Goal: Transaction & Acquisition: Purchase product/service

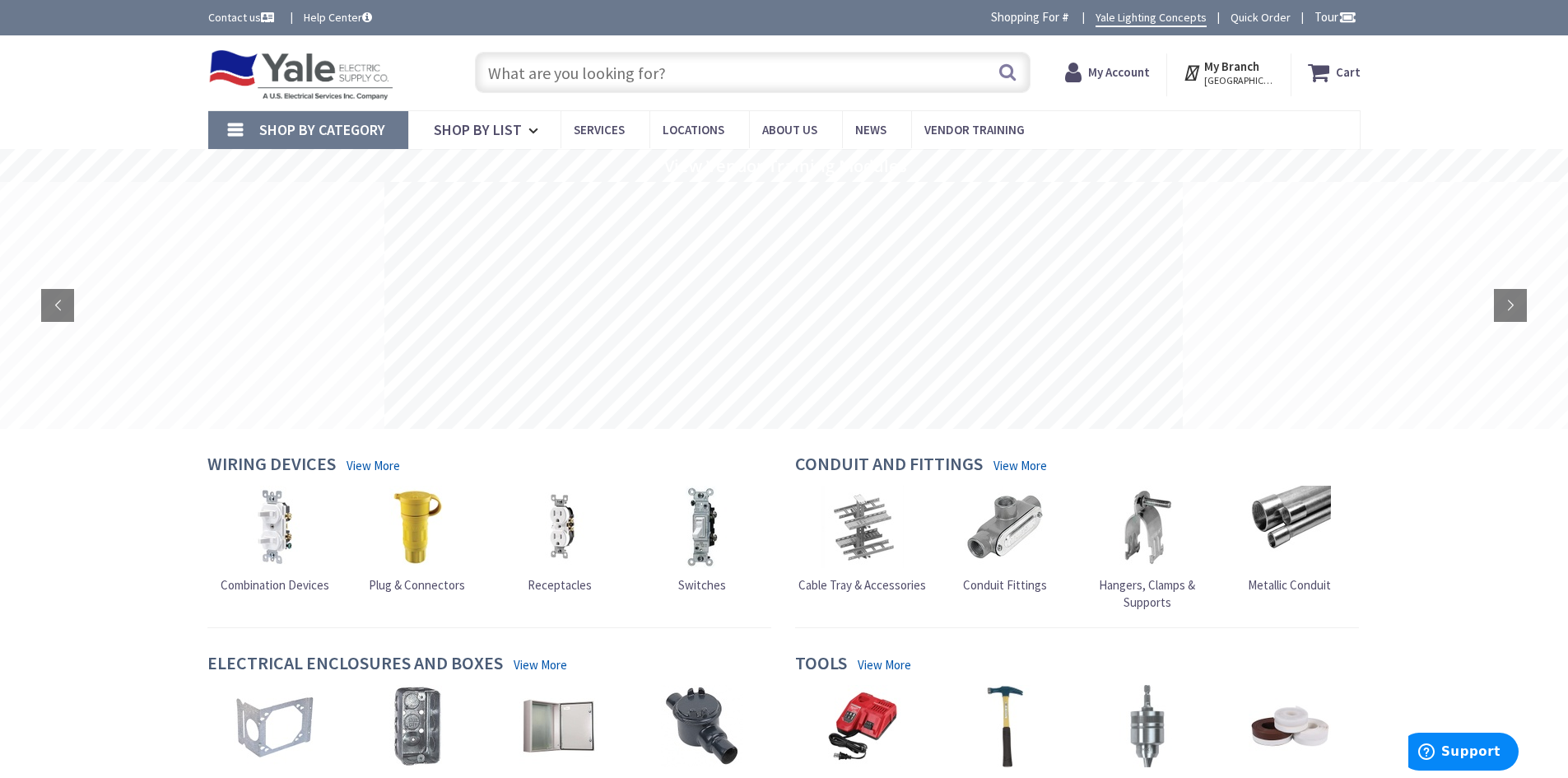
click at [1139, 72] on strong "My Account" at bounding box center [1119, 72] width 62 height 16
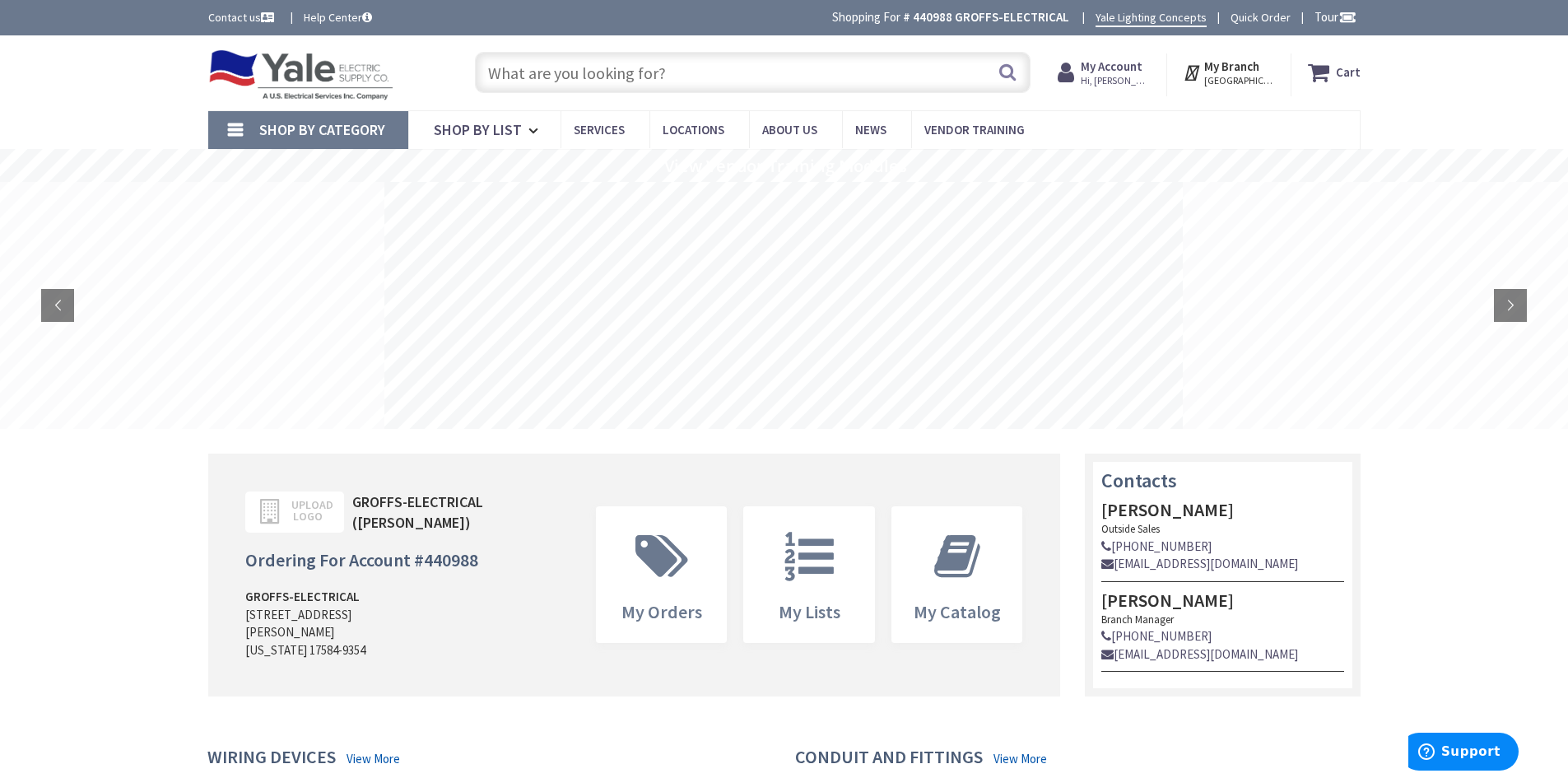
click at [612, 77] on input "text" at bounding box center [752, 72] width 555 height 42
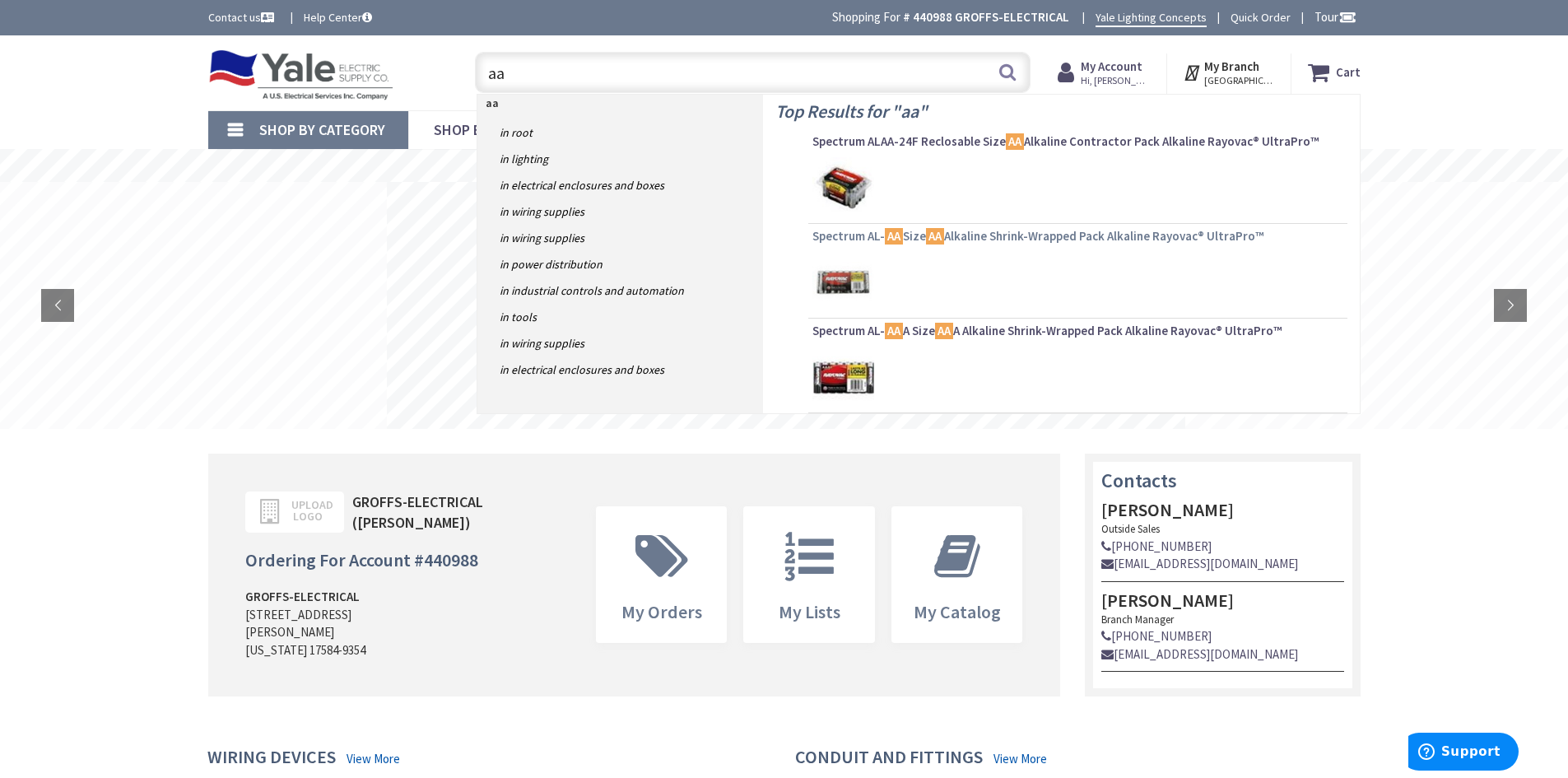
type input "aa"
click at [906, 234] on span "Spectrum AL- AA Size AA Alkaline Shrink-Wrapped Pack Alkaline Rayovac® UltraPro™" at bounding box center [1077, 236] width 531 height 17
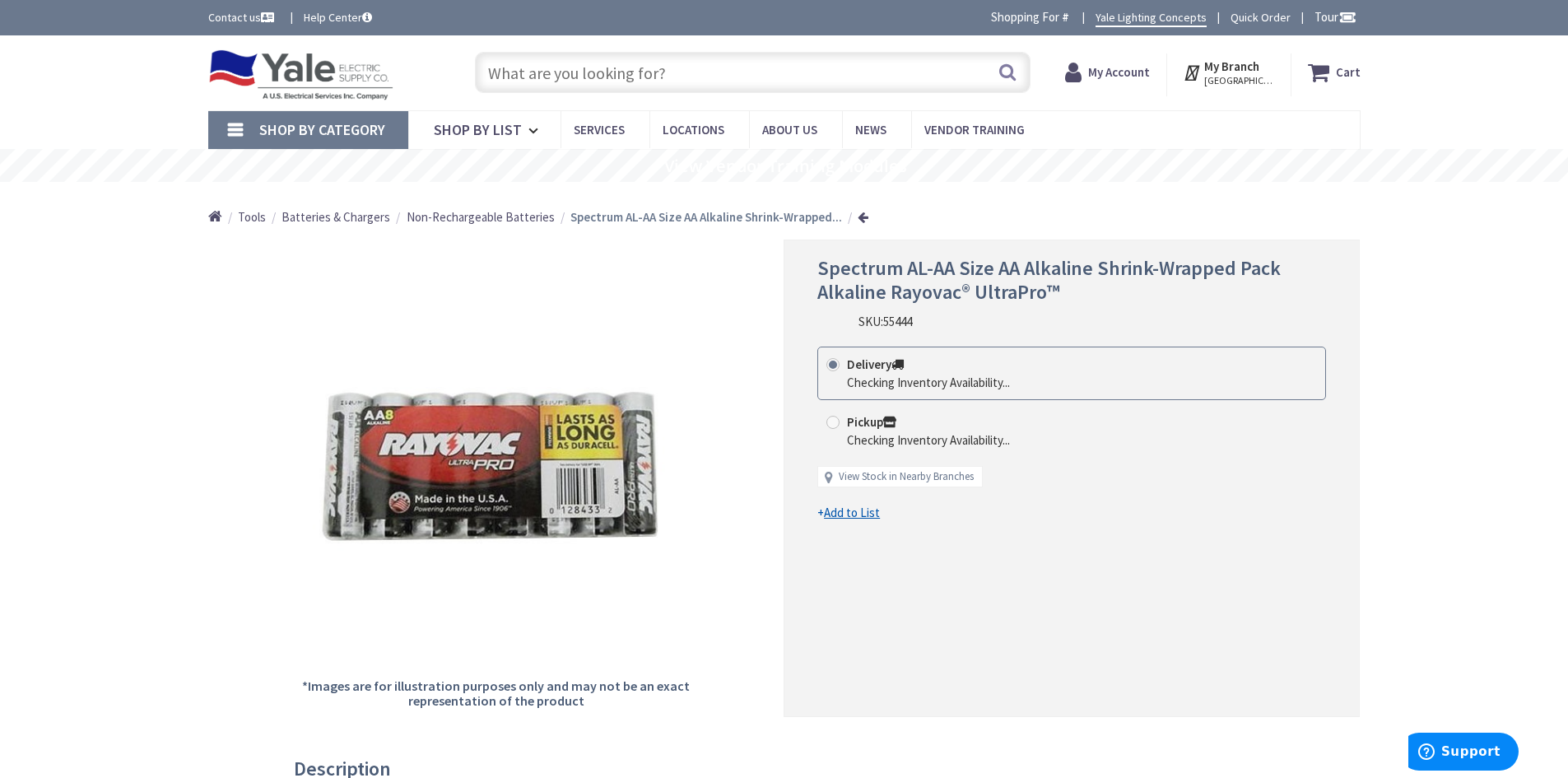
type input "[GEOGRAPHIC_DATA], [STREET_ADDRESS]"
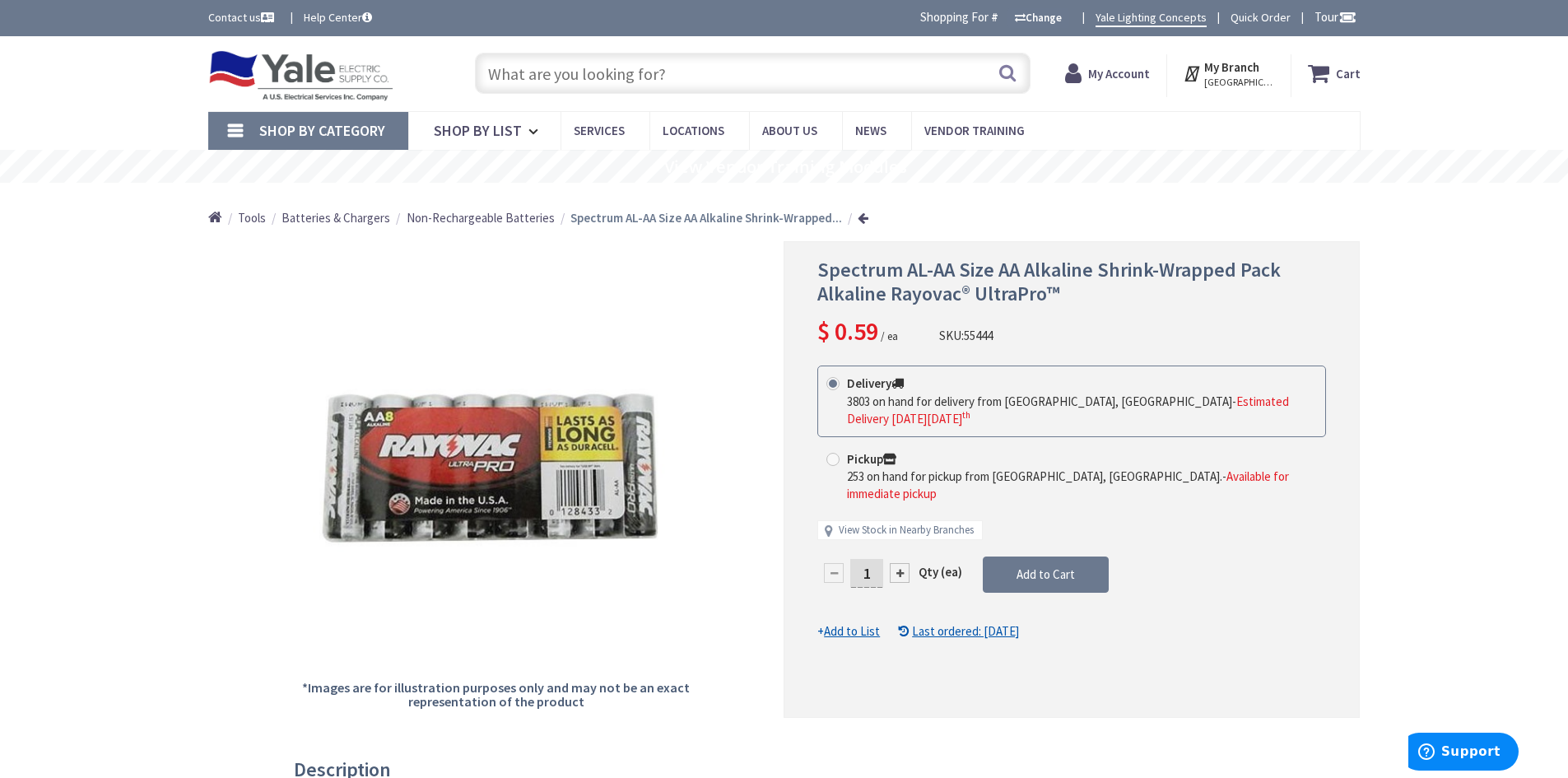
drag, startPoint x: 878, startPoint y: 563, endPoint x: 853, endPoint y: 547, distance: 29.7
click at [854, 559] on input "1" at bounding box center [866, 573] width 33 height 29
type input "96"
click at [1041, 567] on form "This product is Discontinued Delivery 3803 on hand for delivery from Cranbury, …" at bounding box center [1071, 502] width 508 height 275
click at [1015, 561] on button "Add to Cart" at bounding box center [1046, 574] width 126 height 36
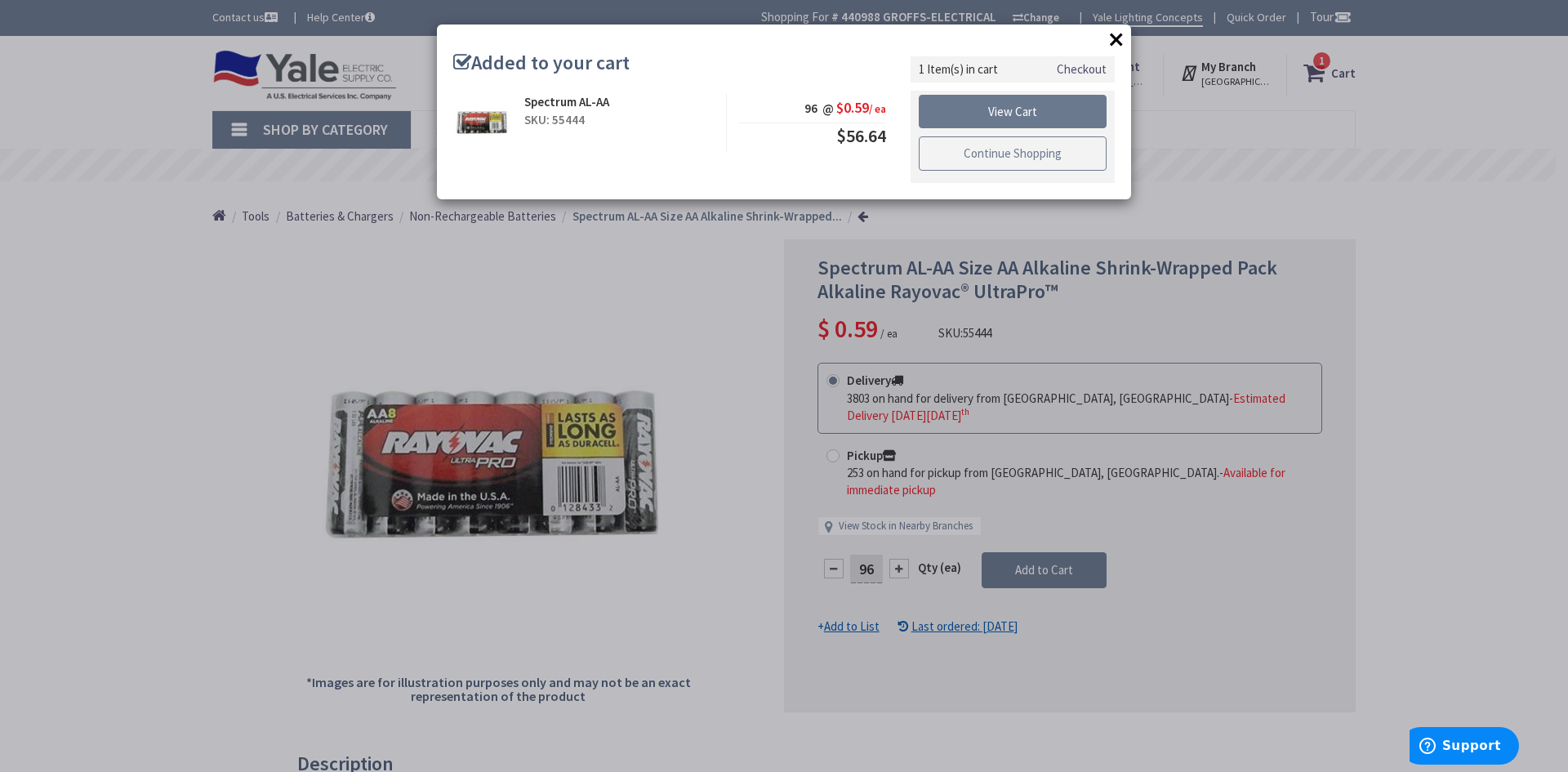
click at [974, 157] on link "Continue Shopping" at bounding box center [1012, 153] width 188 height 34
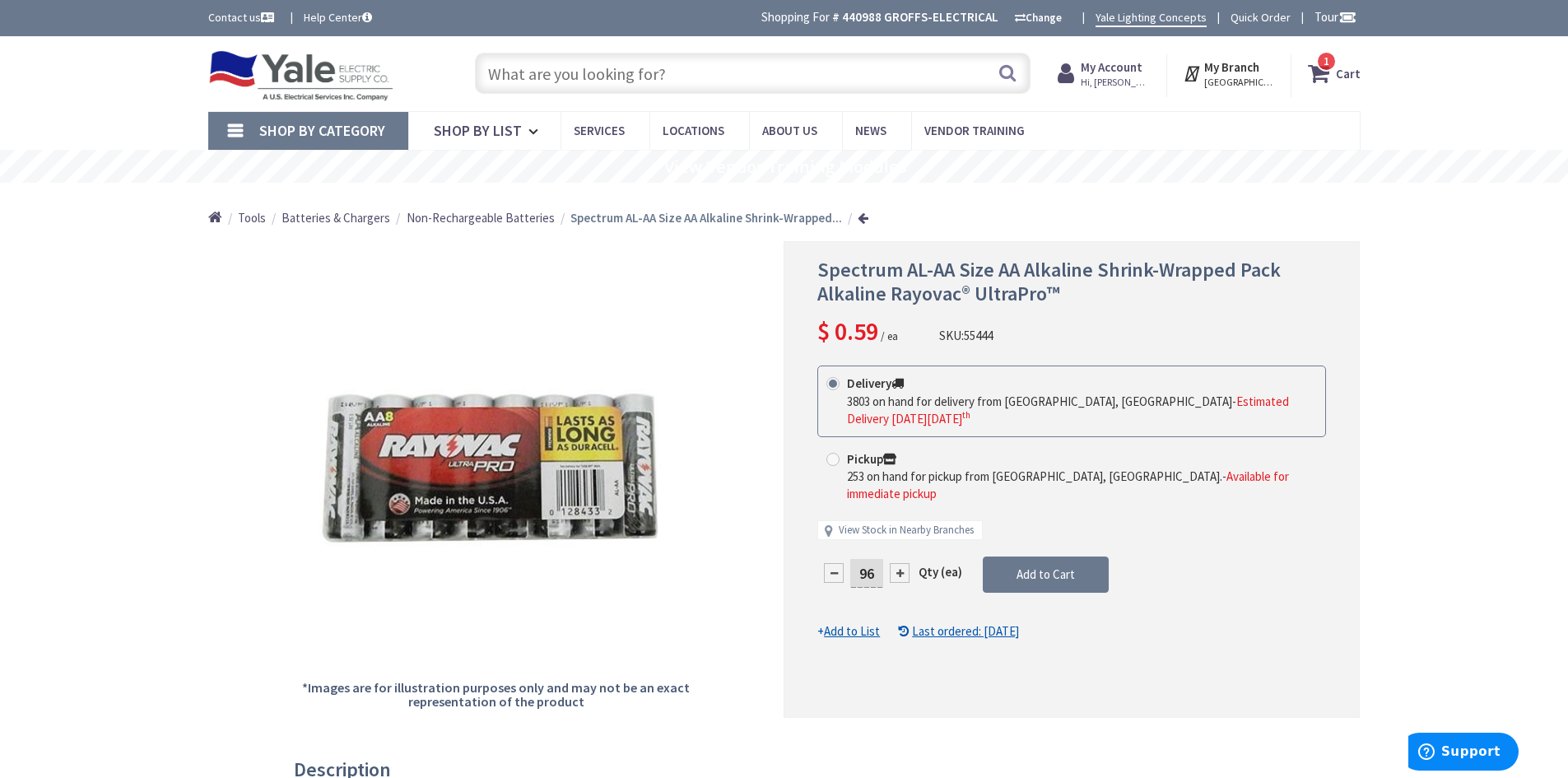
click at [575, 80] on input "text" at bounding box center [752, 73] width 555 height 42
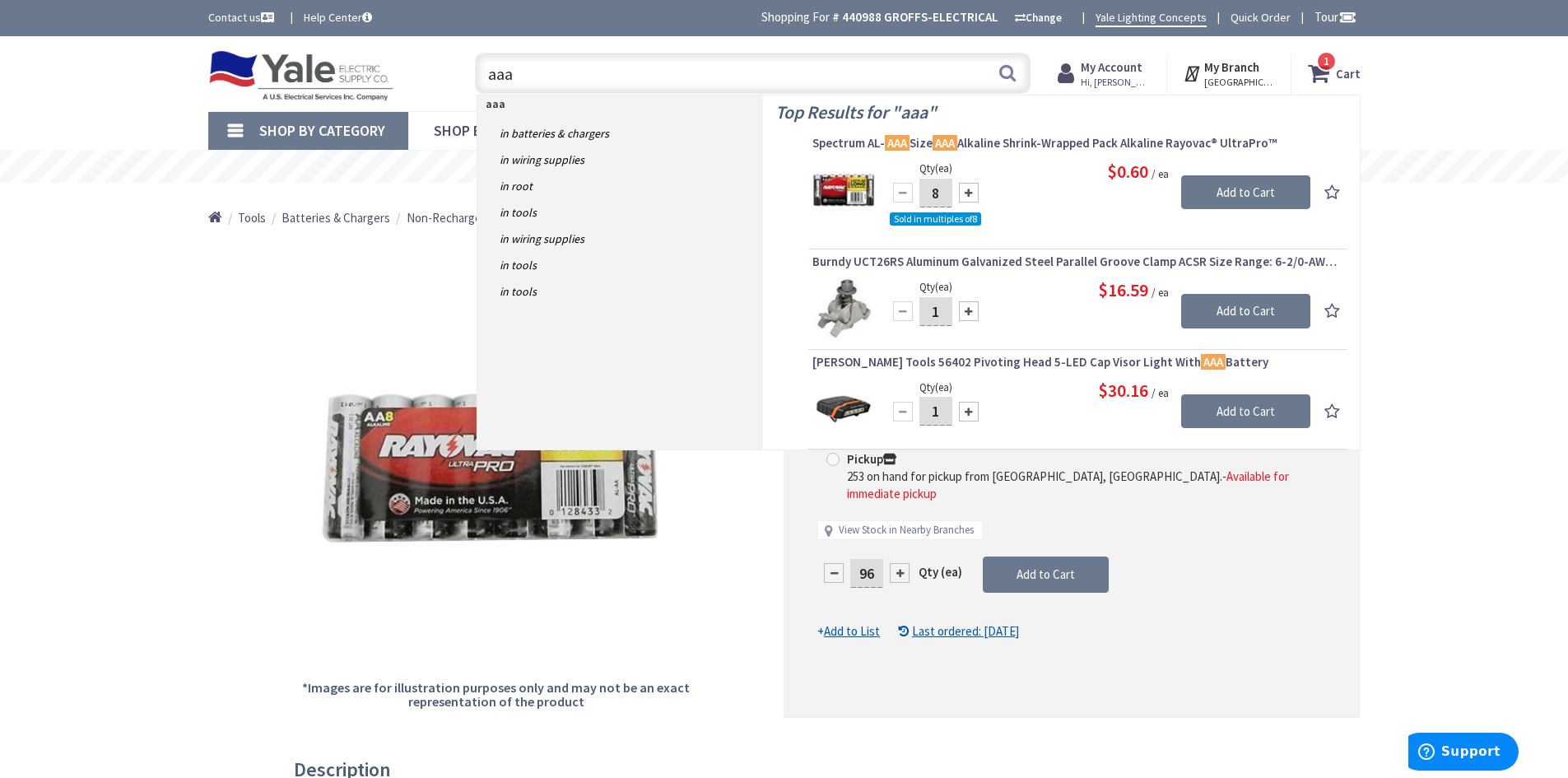
type input "aaa"
drag, startPoint x: 945, startPoint y: 191, endPoint x: 903, endPoint y: 193, distance: 42.0
click at [903, 193] on div "8" at bounding box center [936, 192] width 99 height 33
type input "96"
click at [1259, 196] on input "Add to Cart" at bounding box center [1245, 192] width 129 height 34
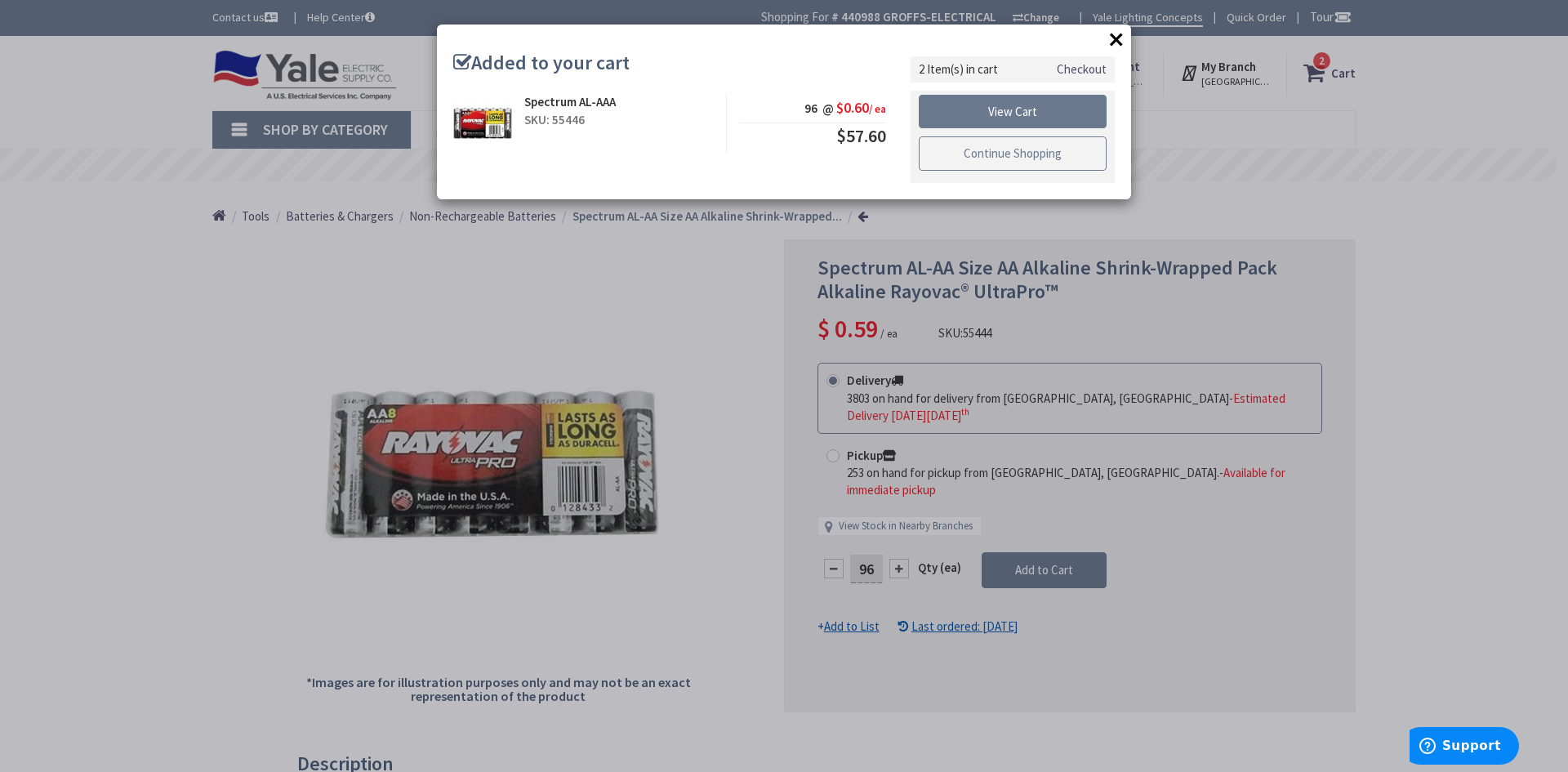
click at [988, 161] on link "Continue Shopping" at bounding box center [1012, 153] width 188 height 34
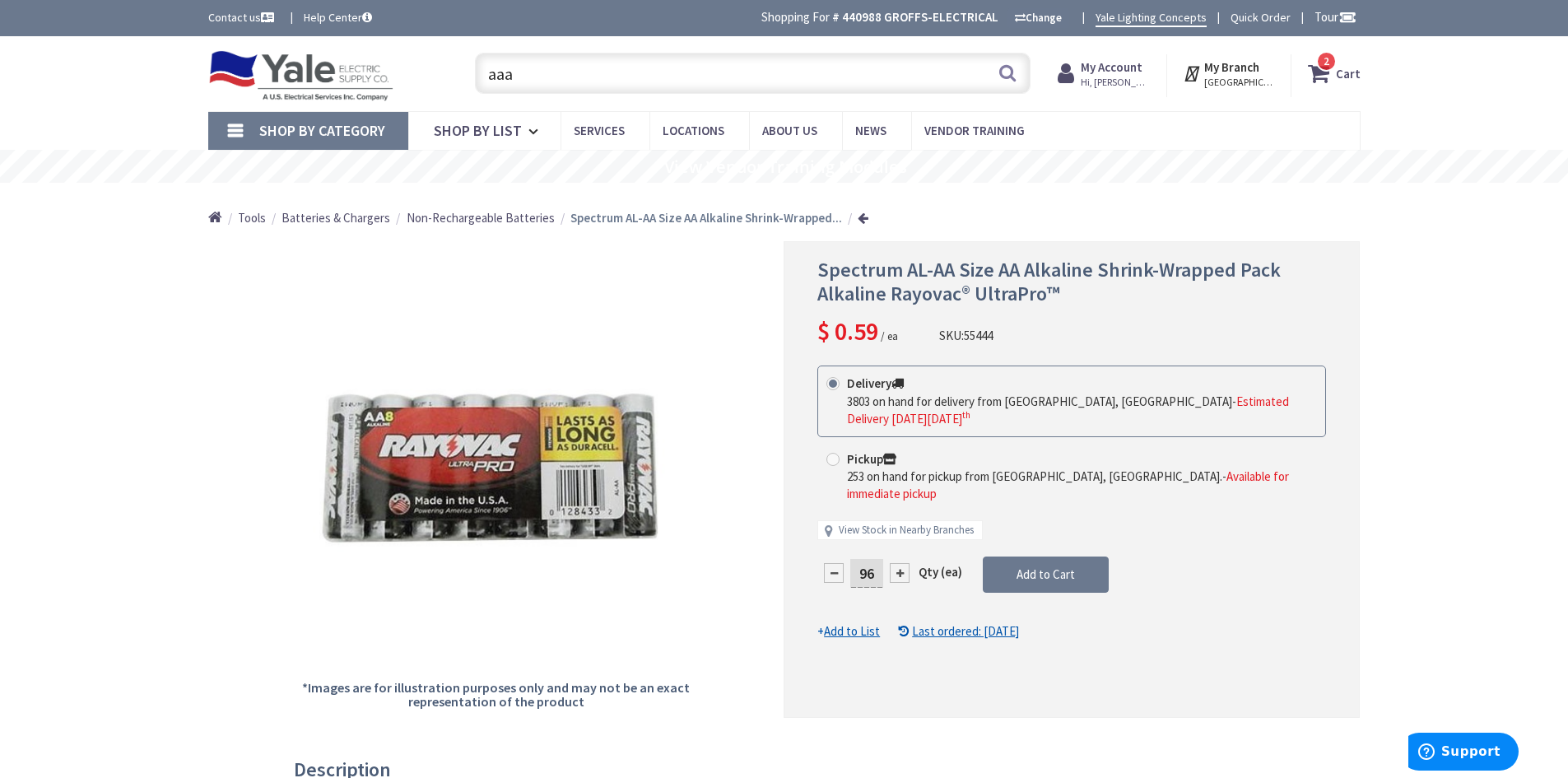
drag, startPoint x: 551, startPoint y: 79, endPoint x: 436, endPoint y: 79, distance: 115.0
click at [437, 79] on div "Toggle Nav aaa aaa Search 2 2 2 items Cart My Cart 2" at bounding box center [784, 73] width 1176 height 55
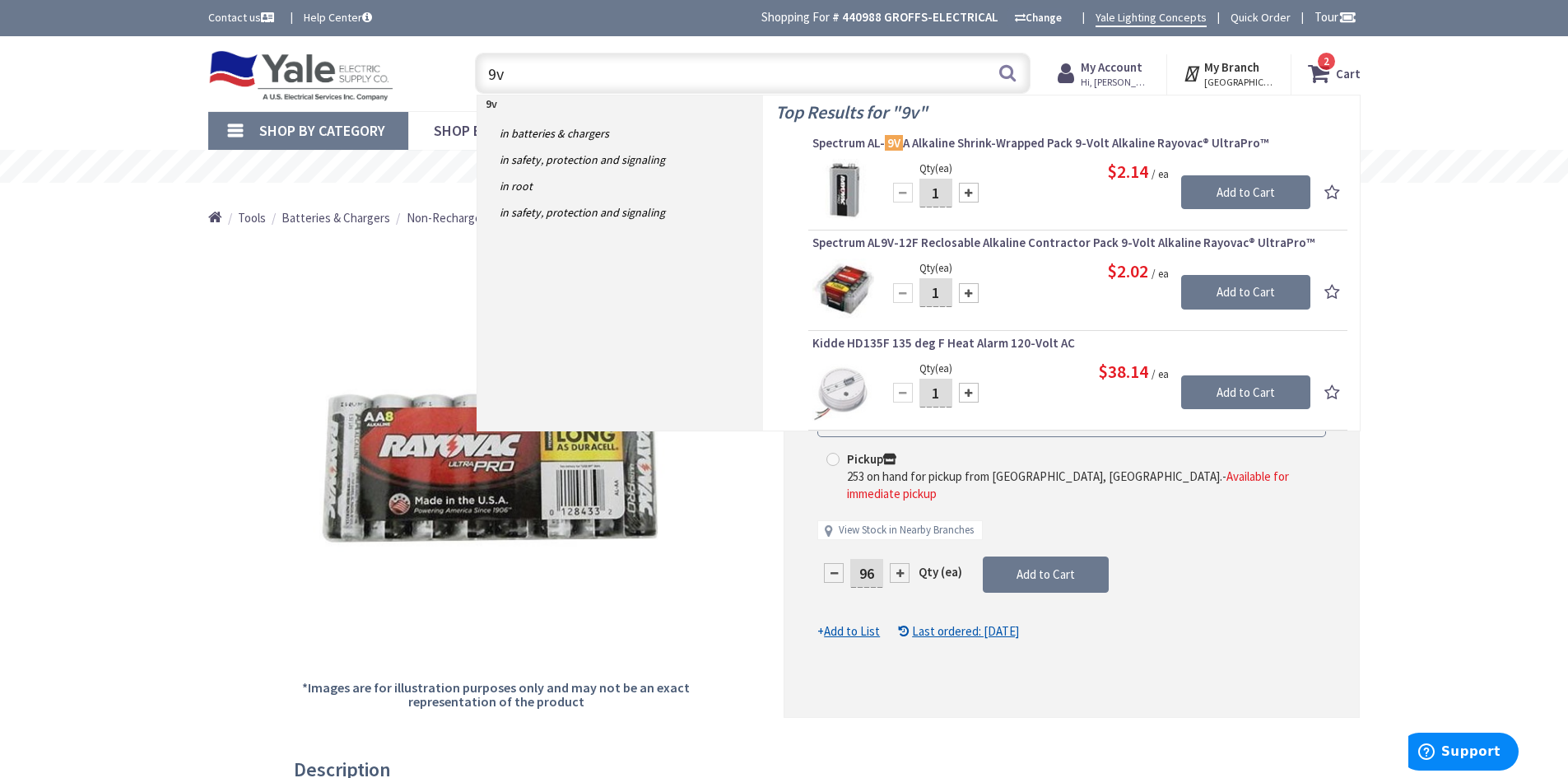
type input "9v"
drag, startPoint x: 936, startPoint y: 295, endPoint x: 913, endPoint y: 291, distance: 23.3
click at [913, 291] on div "1" at bounding box center [936, 293] width 99 height 33
type input "12"
click at [1228, 292] on input "Add to Cart" at bounding box center [1245, 292] width 129 height 34
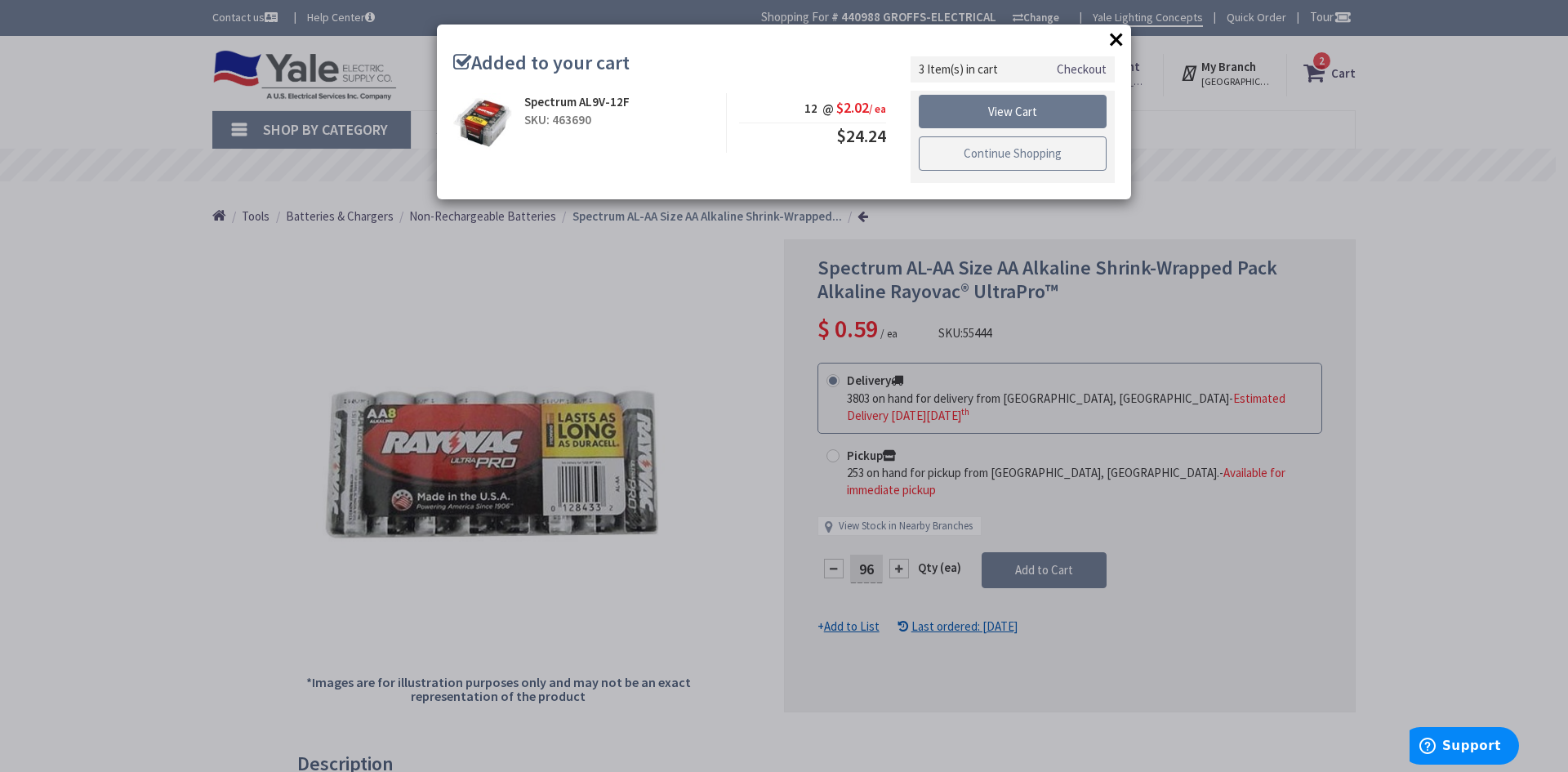
click link "Continue Shopping"
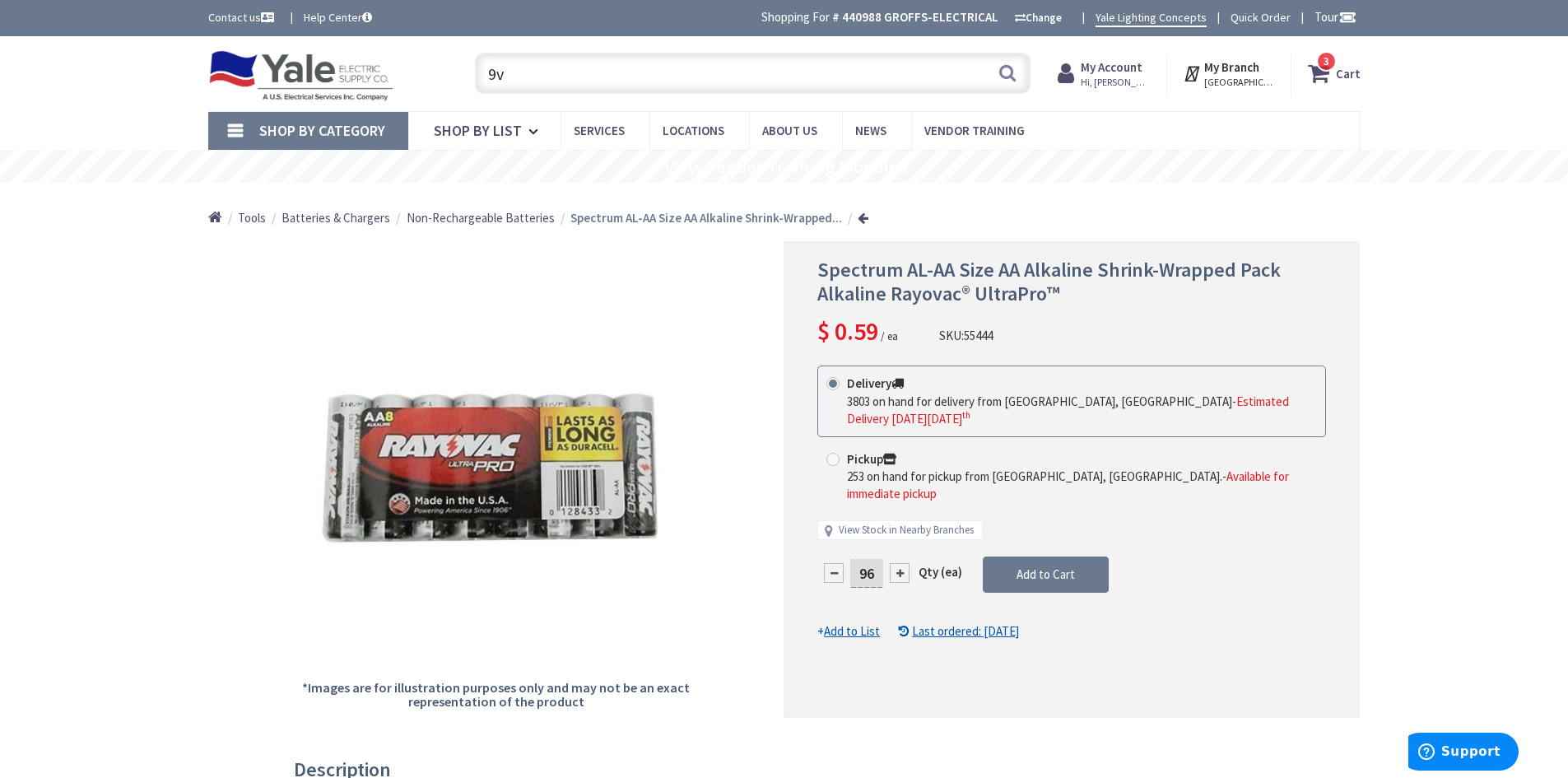
click input "9v"
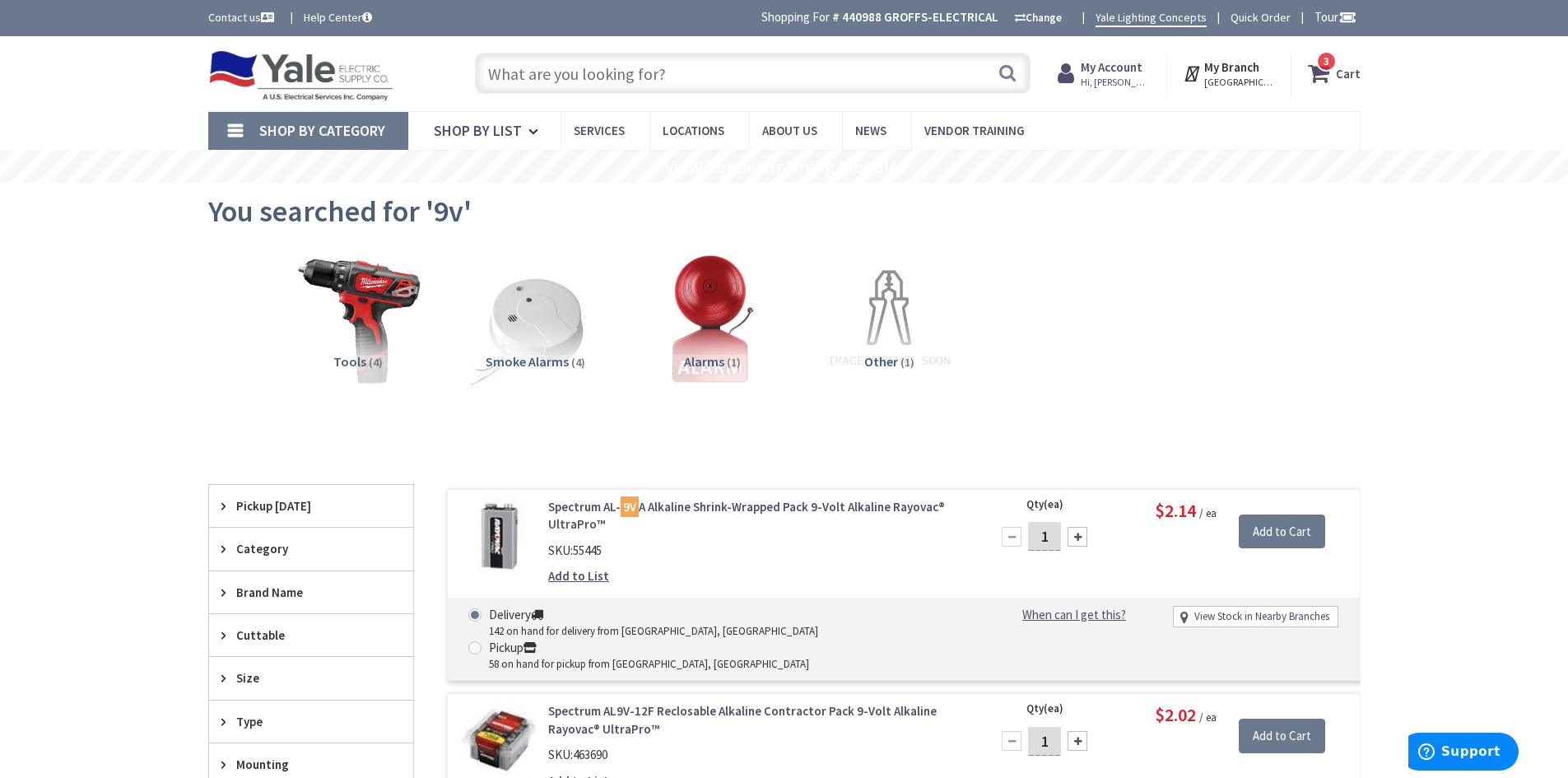
click at [1321, 64] on span "3 3 items" at bounding box center [1326, 61] width 20 height 20
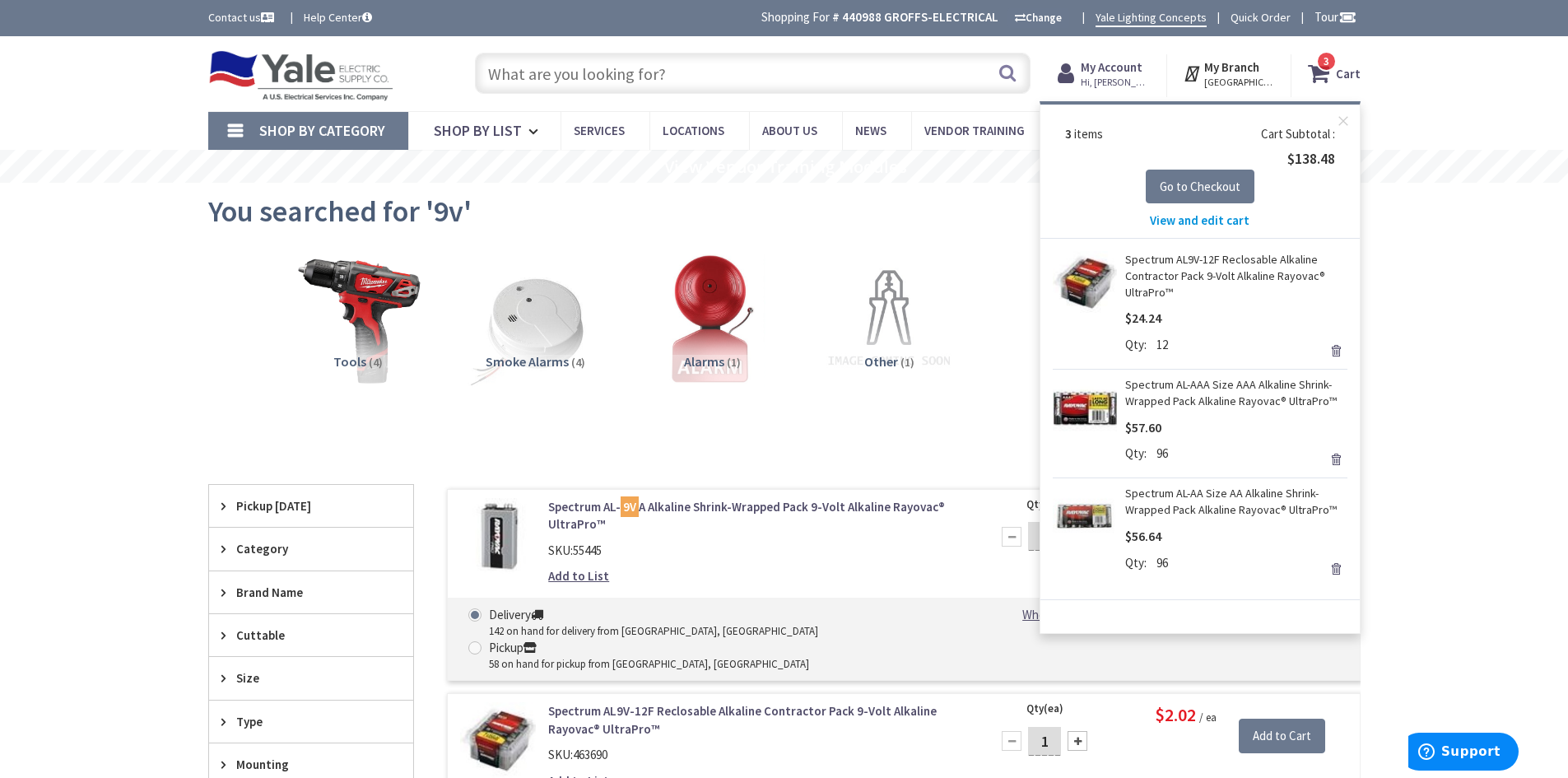
click at [1180, 217] on span "View and edit cart" at bounding box center [1199, 220] width 100 height 16
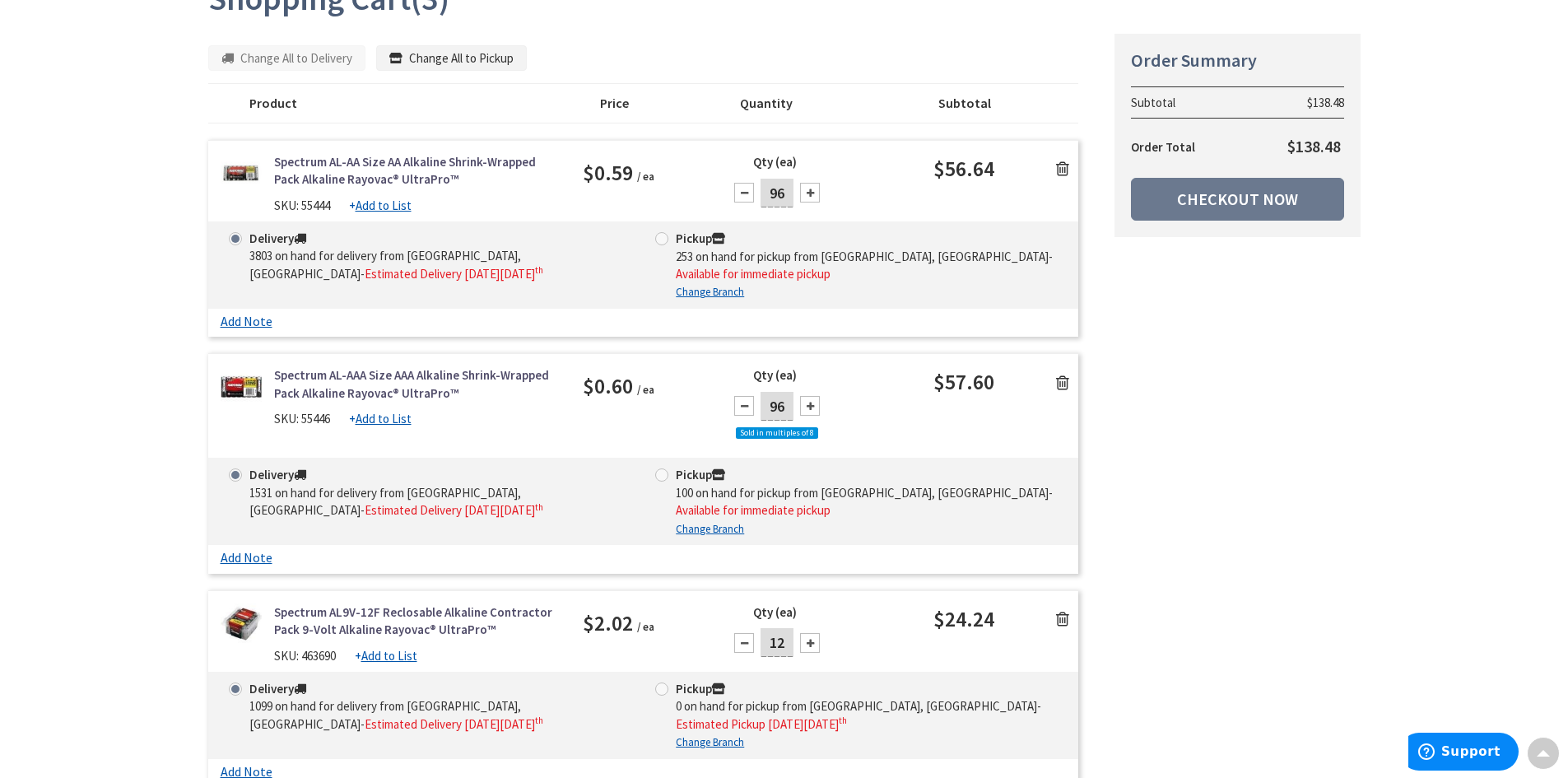
scroll to position [247, 0]
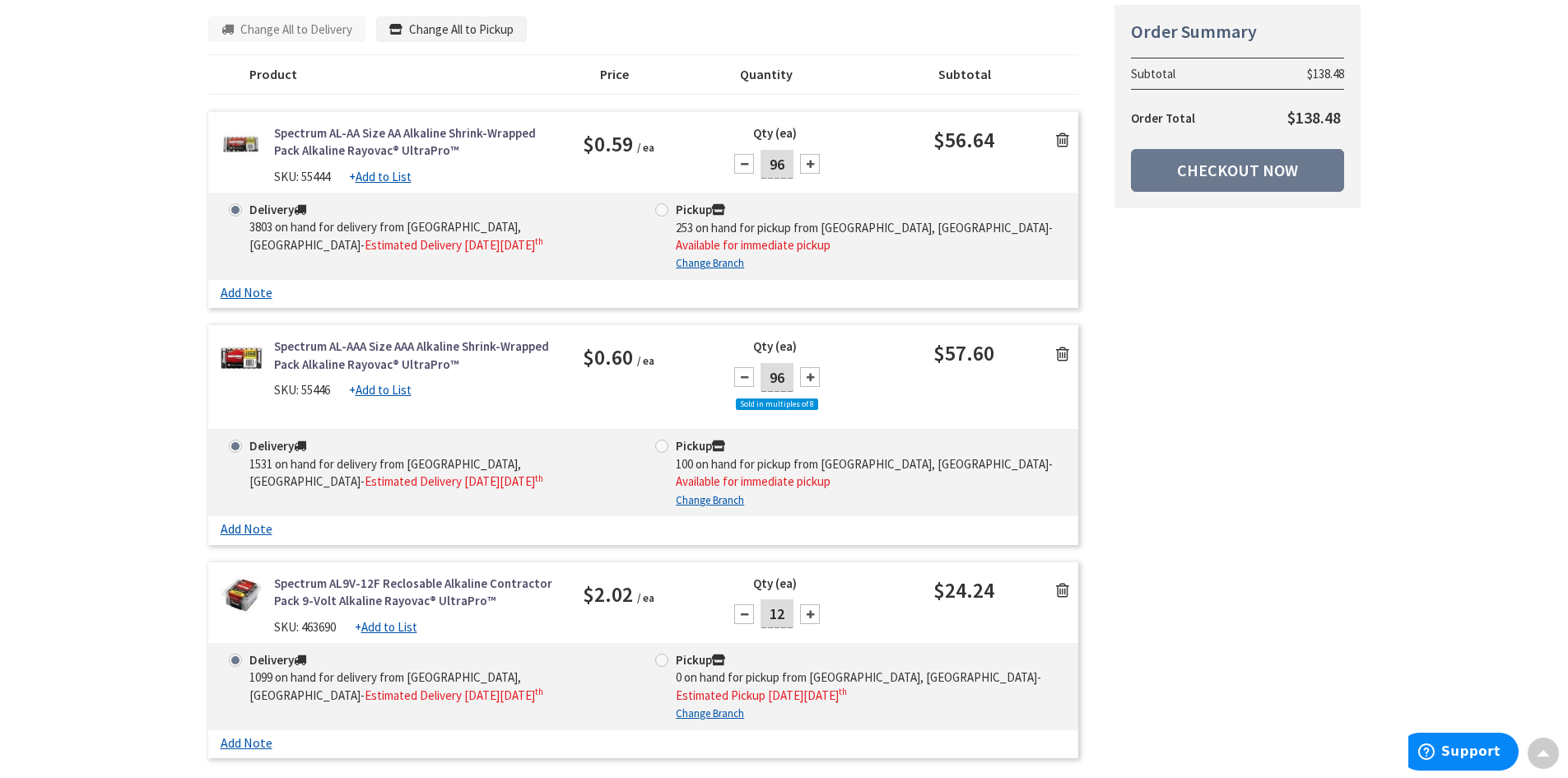
drag, startPoint x: 788, startPoint y: 612, endPoint x: 754, endPoint y: 606, distance: 34.5
click at [754, 608] on div "12" at bounding box center [777, 614] width 99 height 33
type input "24"
click at [879, 620] on div "Qty (ea) 24" at bounding box center [824, 608] width 217 height 68
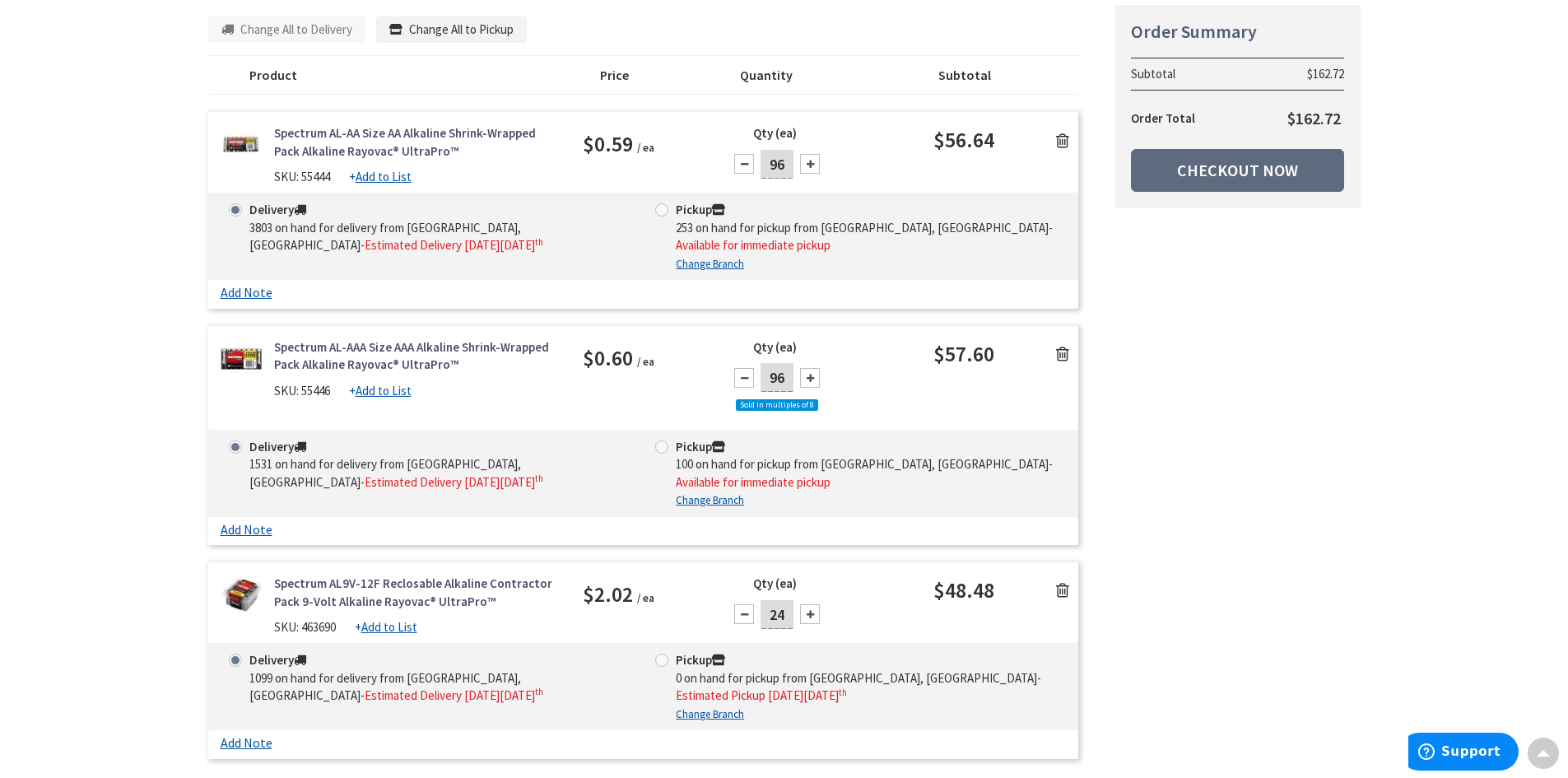
click at [1233, 187] on link "Checkout Now" at bounding box center [1237, 171] width 213 height 42
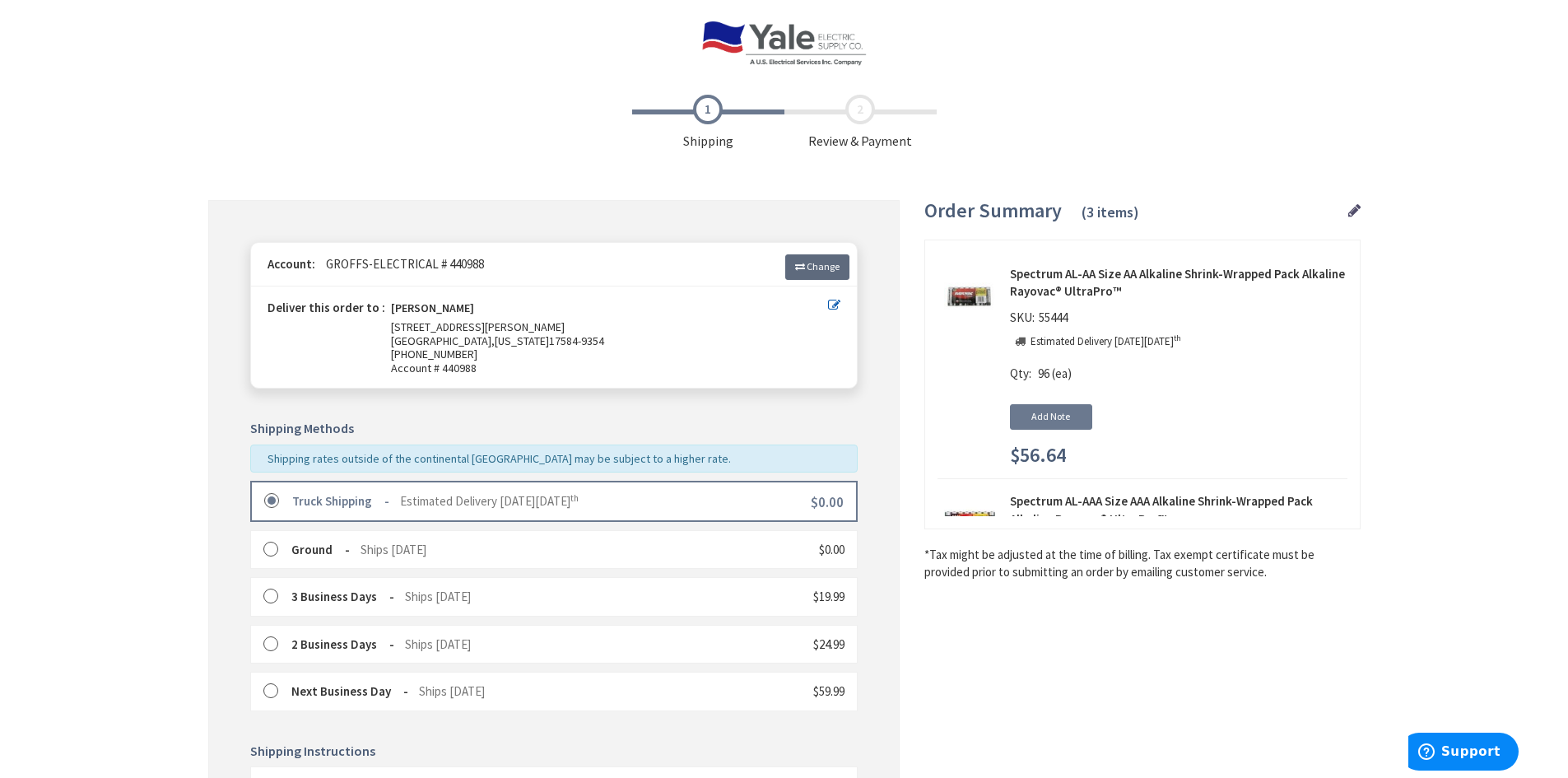
click at [801, 268] on icon at bounding box center [799, 266] width 10 height 10
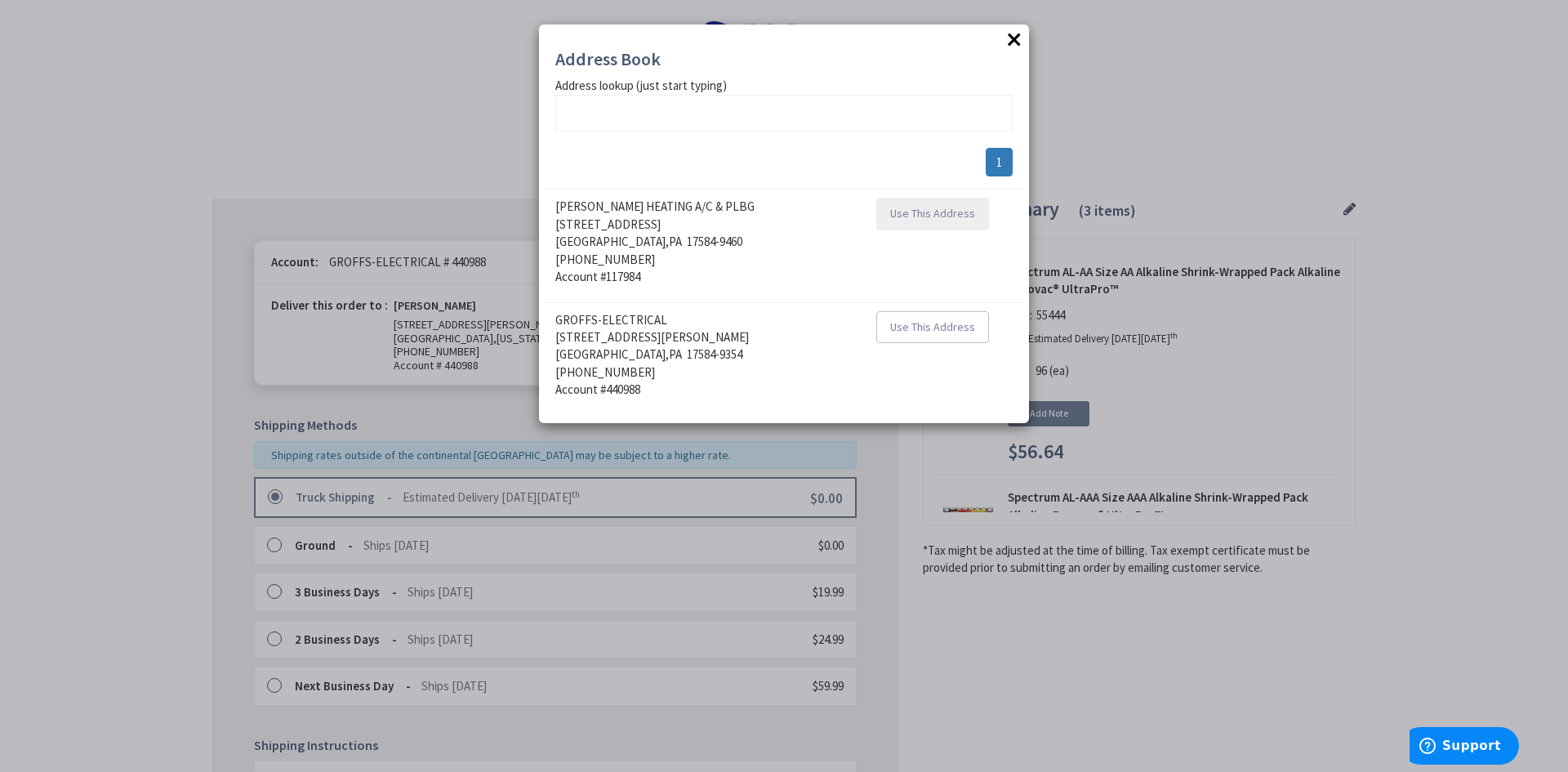
click at [941, 212] on span "Use This Address" at bounding box center [932, 213] width 85 height 15
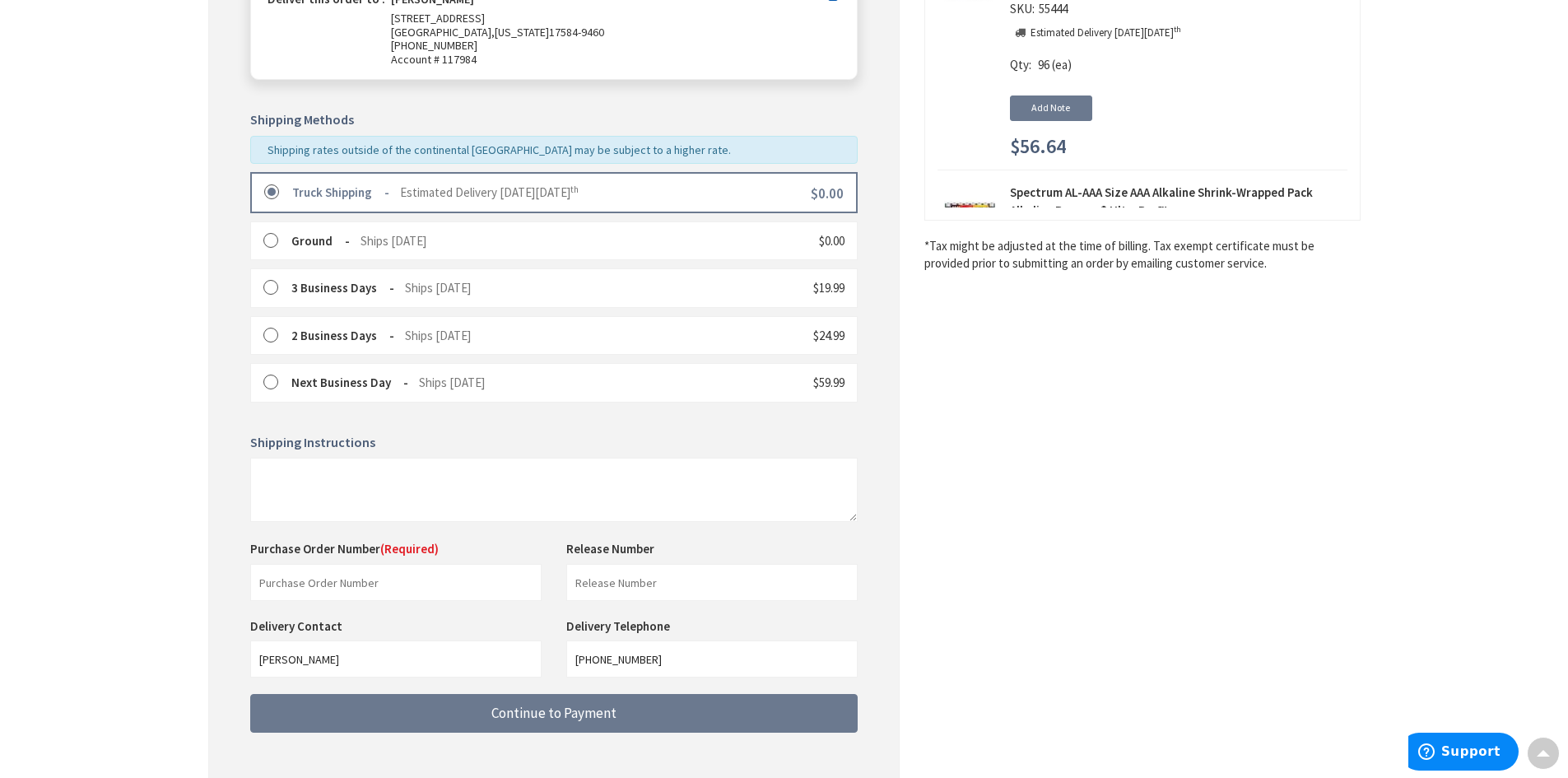
scroll to position [392, 0]
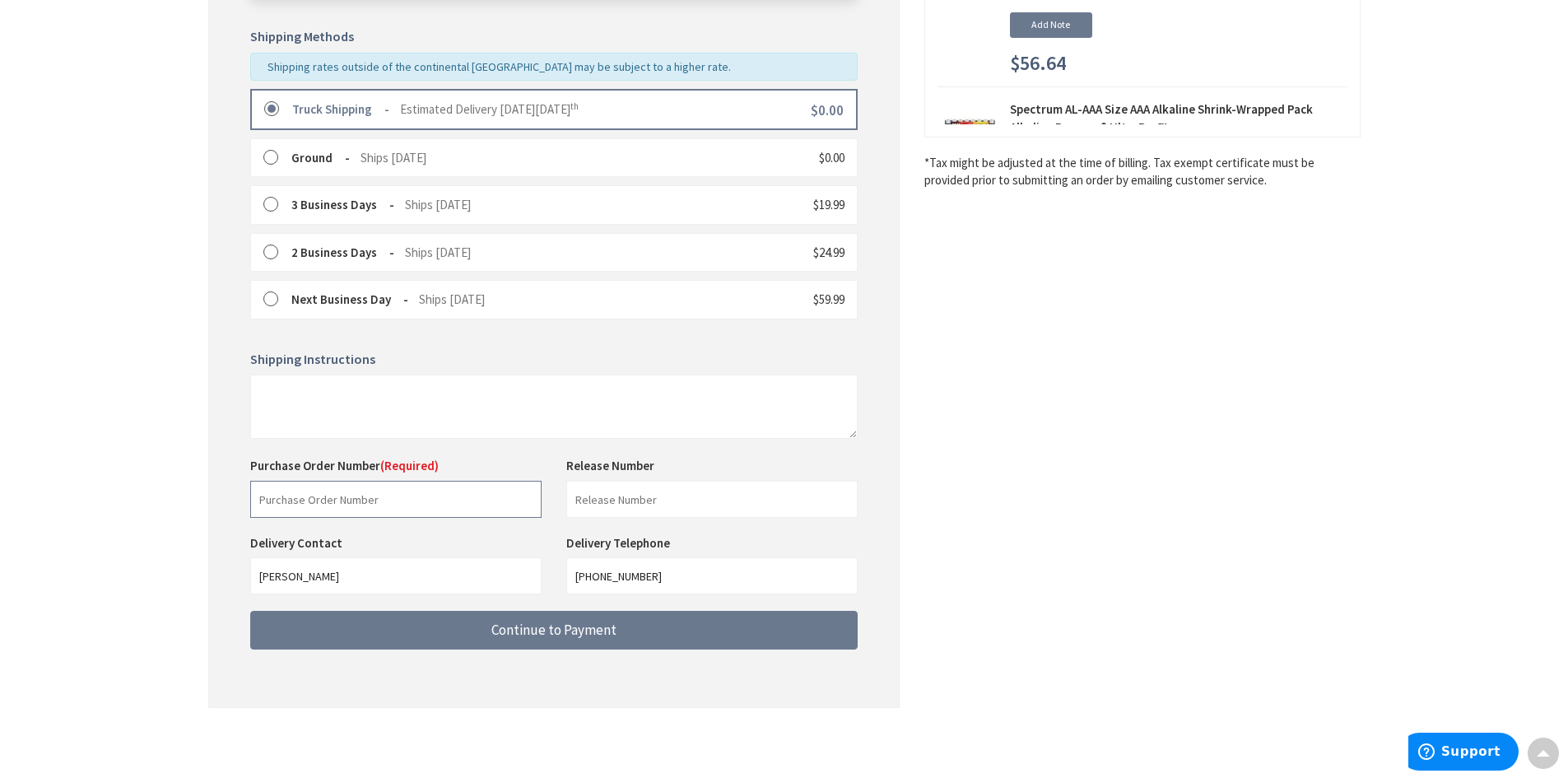
click at [272, 507] on input "text" at bounding box center [396, 500] width 292 height 37
type input "143815"
click at [642, 506] on input "text" at bounding box center [712, 500] width 292 height 37
type input "[PERSON_NAME]'s back room stoc"
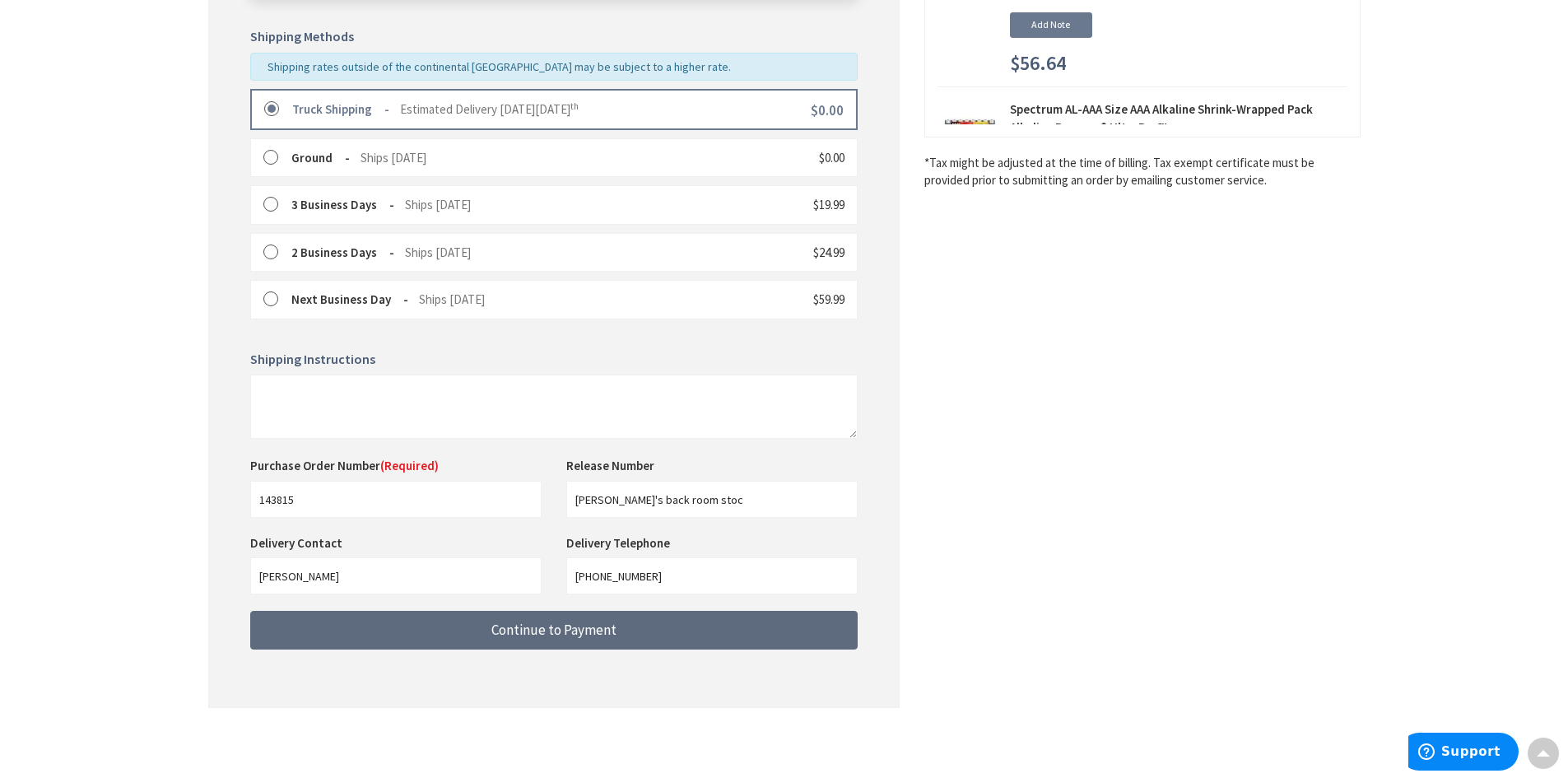
click at [582, 620] on button "Continue to Payment" at bounding box center [553, 630] width 607 height 39
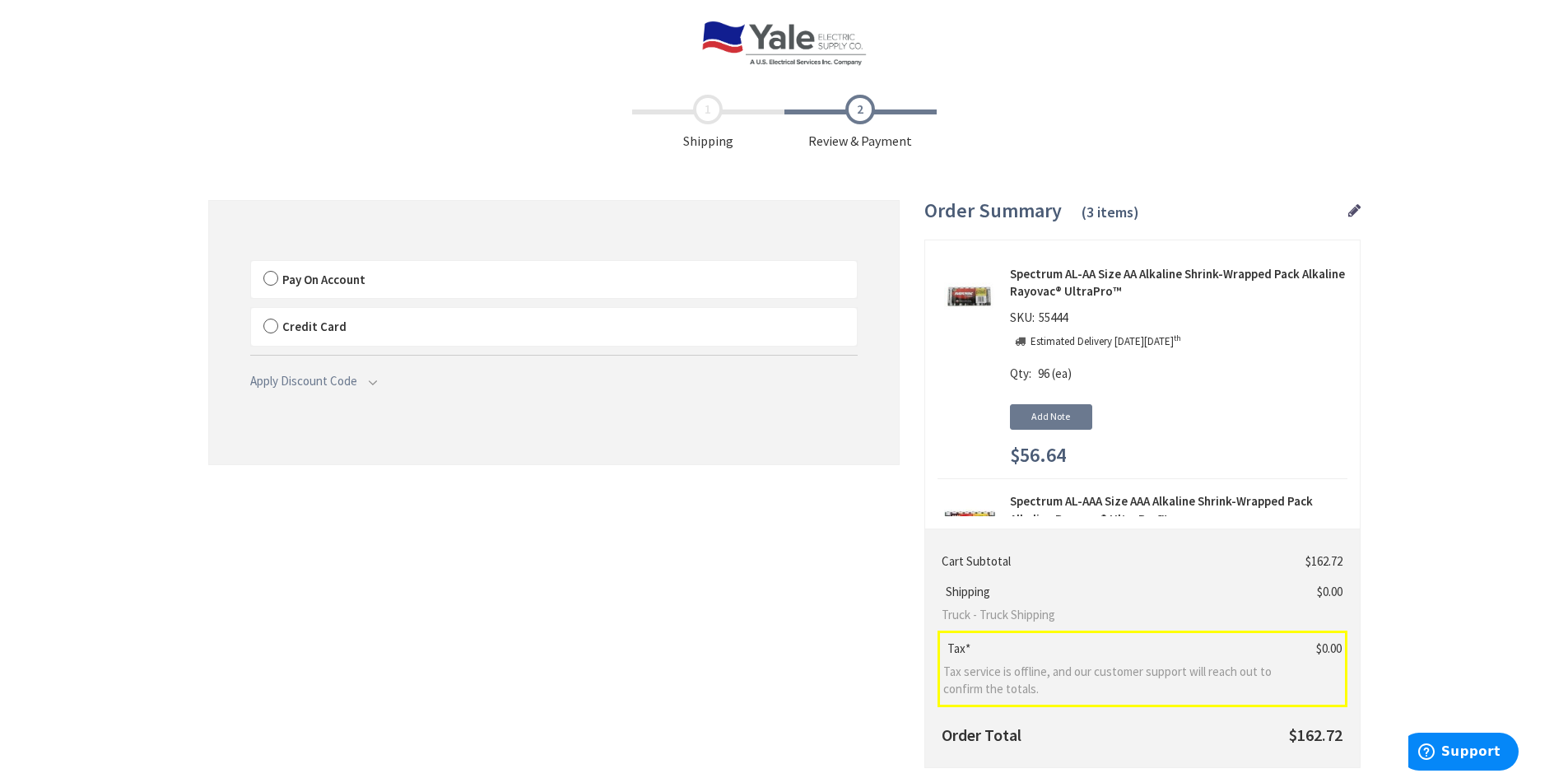
click at [273, 282] on label "Pay On Account" at bounding box center [553, 279] width 605 height 38
click at [271, 280] on label "Pay On Account" at bounding box center [553, 279] width 605 height 38
click at [251, 264] on input "Pay On Account" at bounding box center [251, 264] width 0 height 0
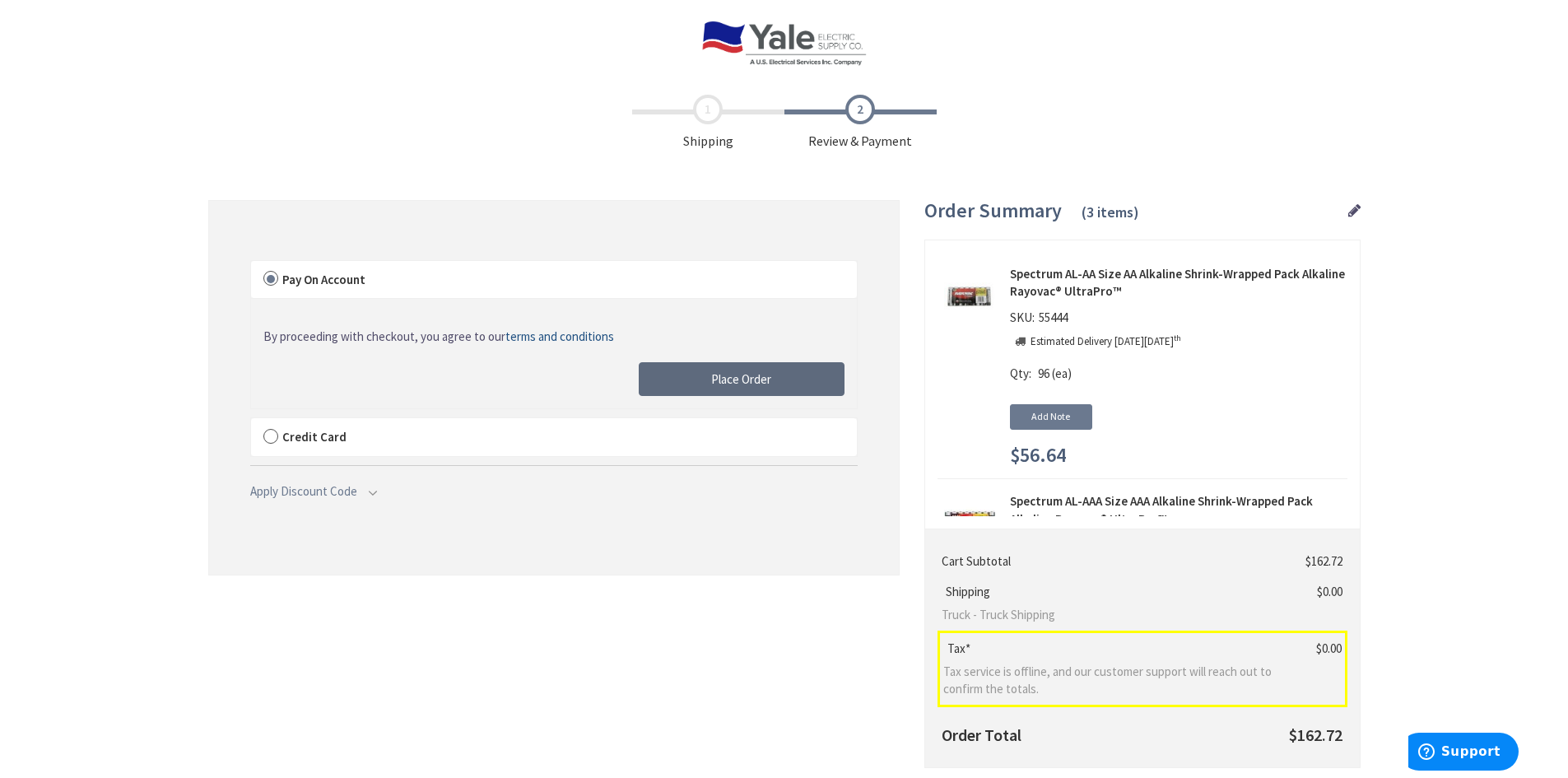
click at [701, 378] on button "Place Order" at bounding box center [741, 379] width 206 height 34
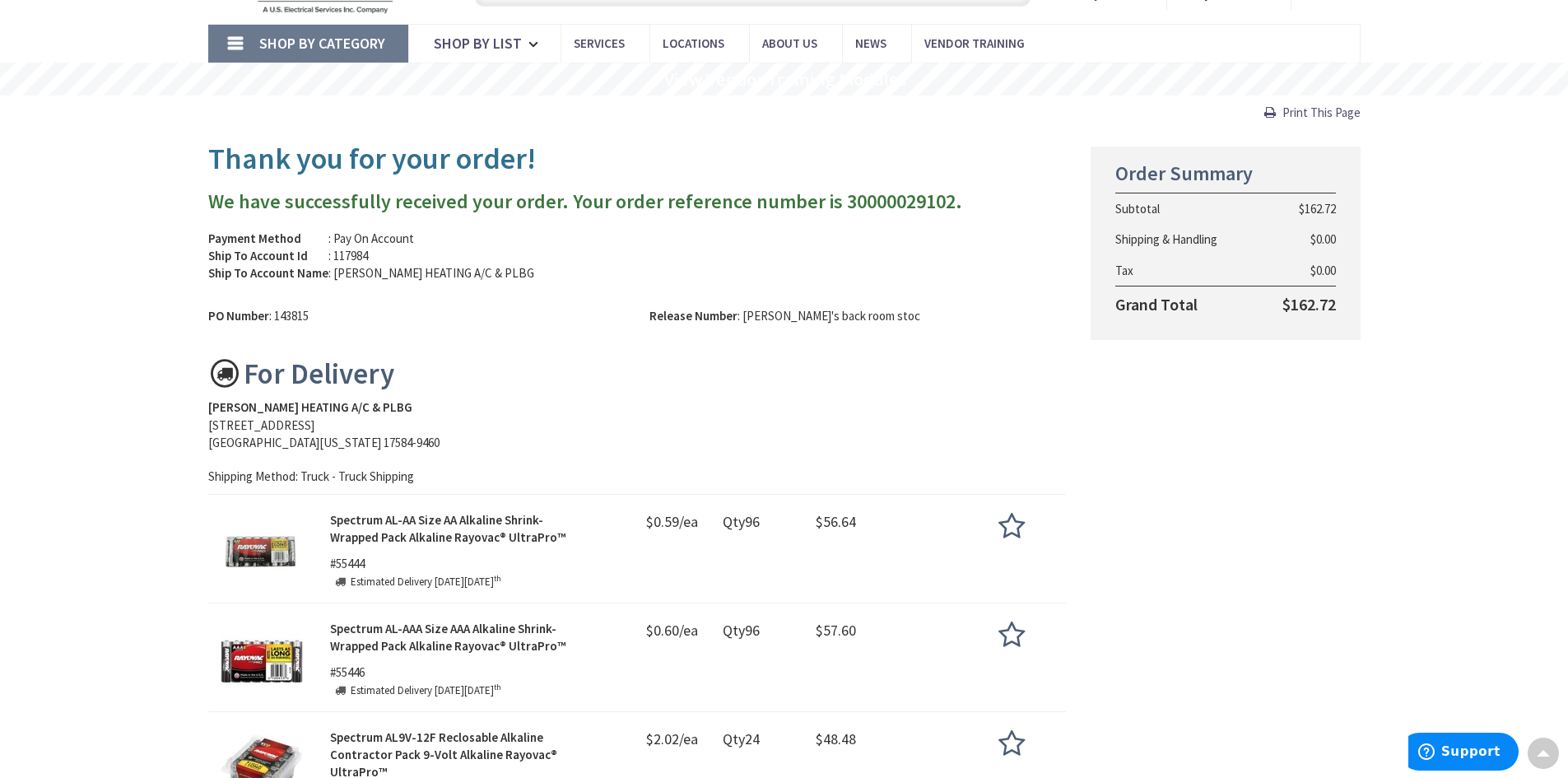
scroll to position [84, 0]
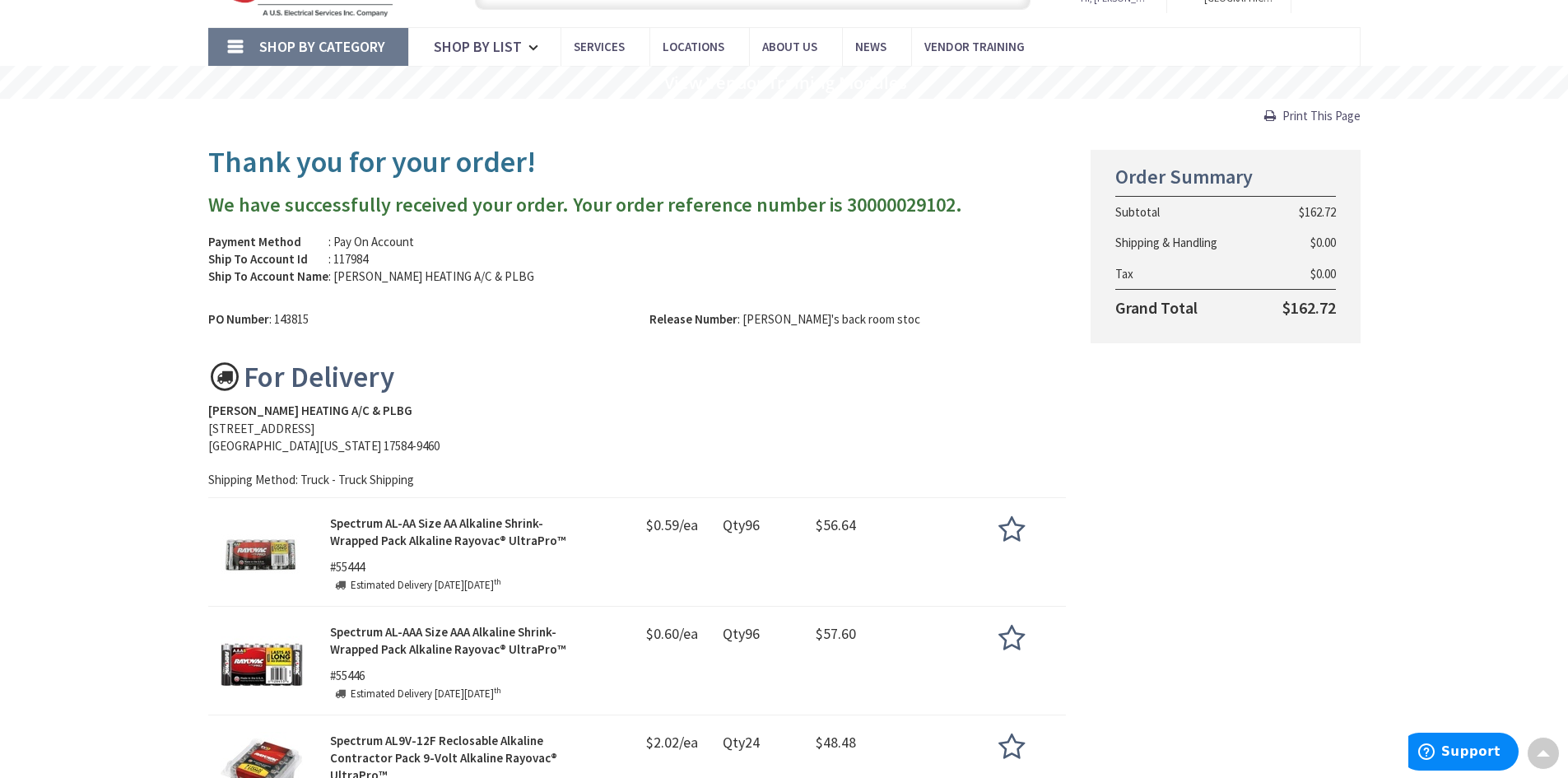
drag, startPoint x: 1320, startPoint y: 113, endPoint x: 1208, endPoint y: 649, distance: 547.6
click at [1320, 113] on span "Print This Page" at bounding box center [1321, 116] width 78 height 16
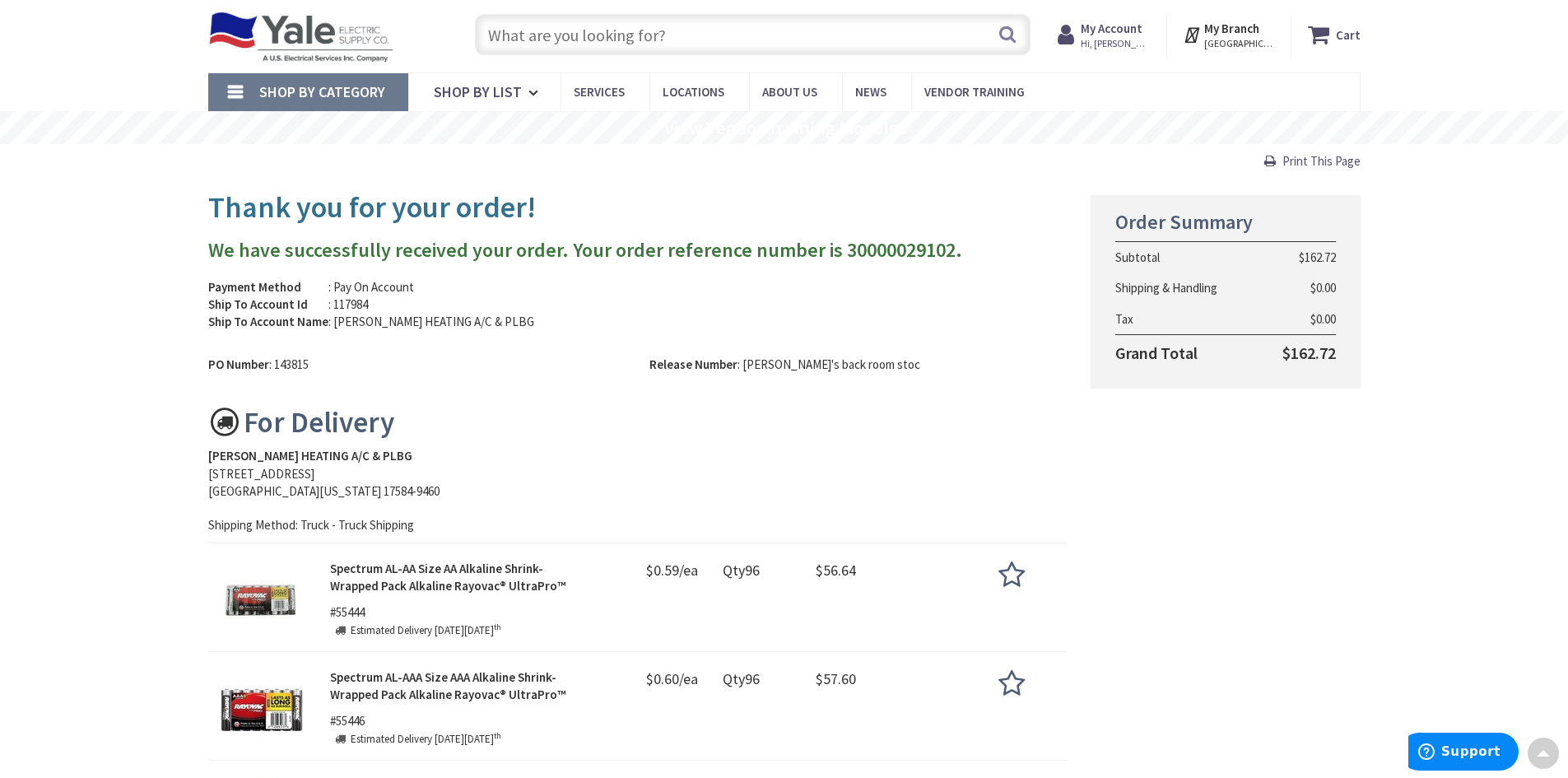
scroll to position [0, 0]
